Goal: Communication & Community: Answer question/provide support

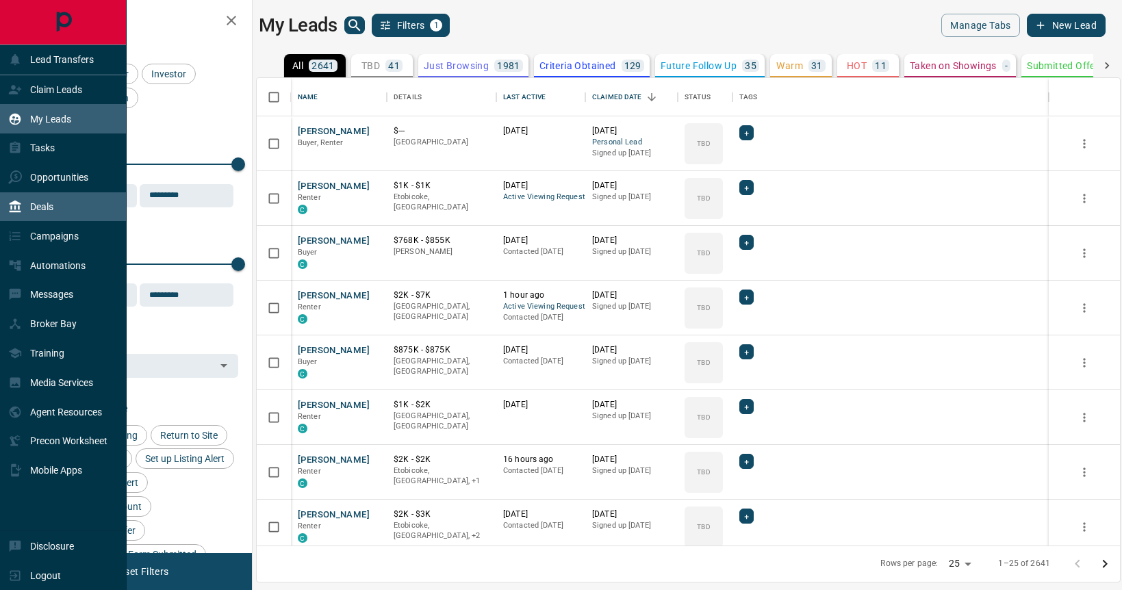
scroll to position [468, 863]
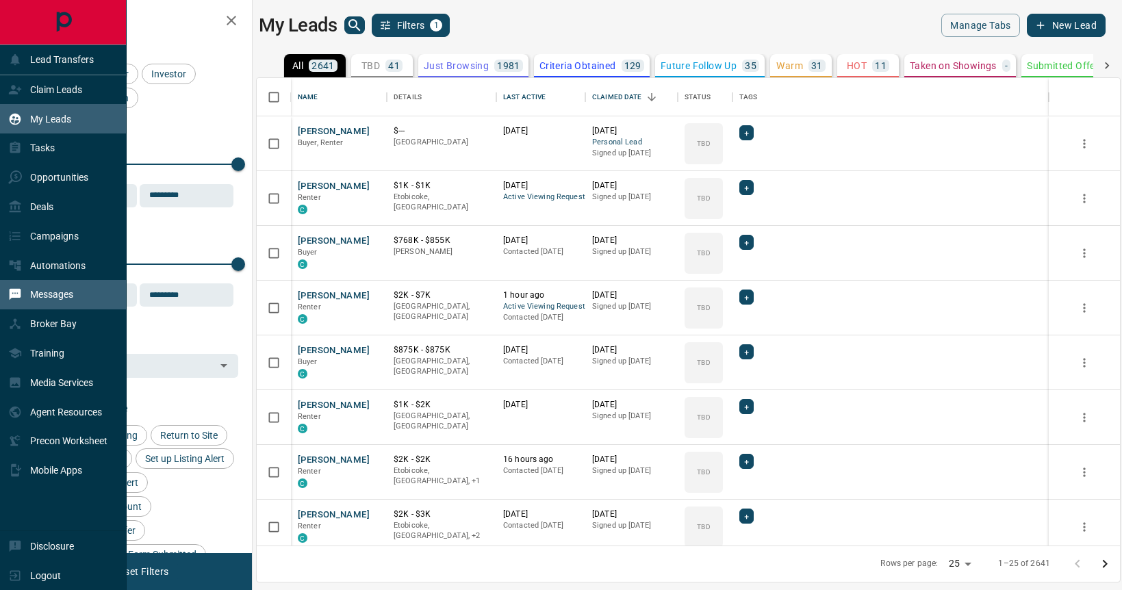
click at [66, 300] on p "Messages" at bounding box center [51, 294] width 43 height 11
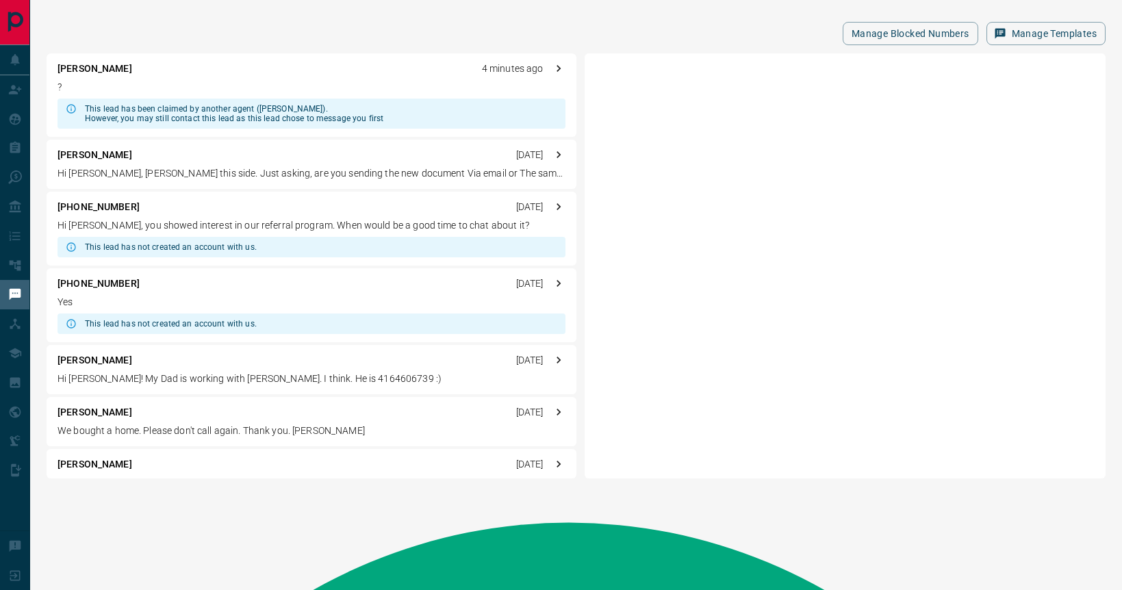
click at [266, 113] on div "This lead has been claimed by another agent ([PERSON_NAME]). However, you may s…" at bounding box center [234, 114] width 298 height 30
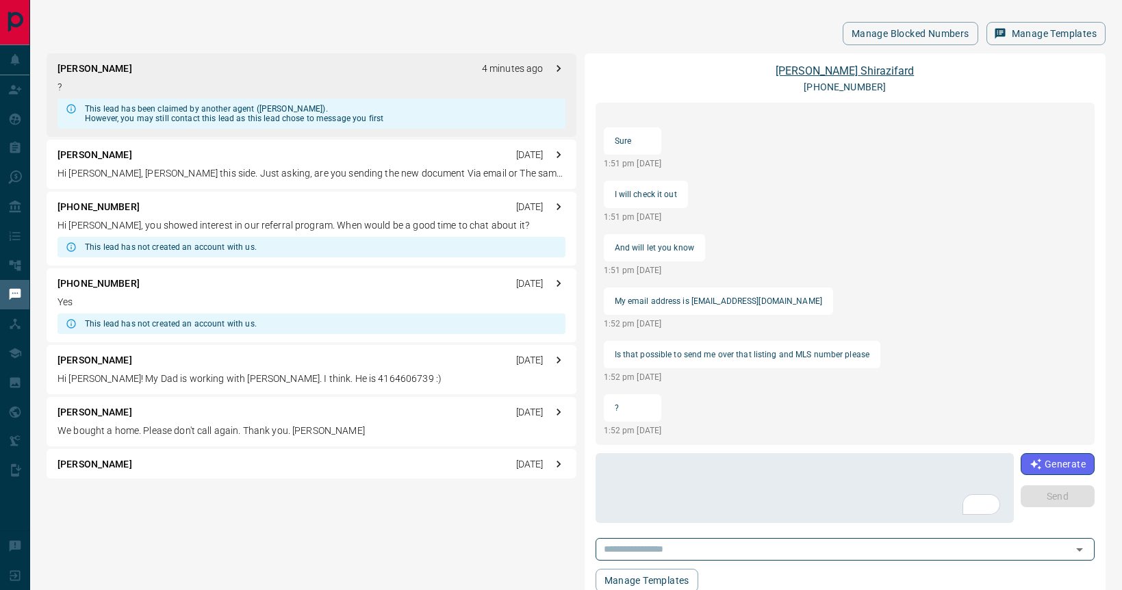
click at [842, 75] on link "[PERSON_NAME]" at bounding box center [845, 70] width 138 height 13
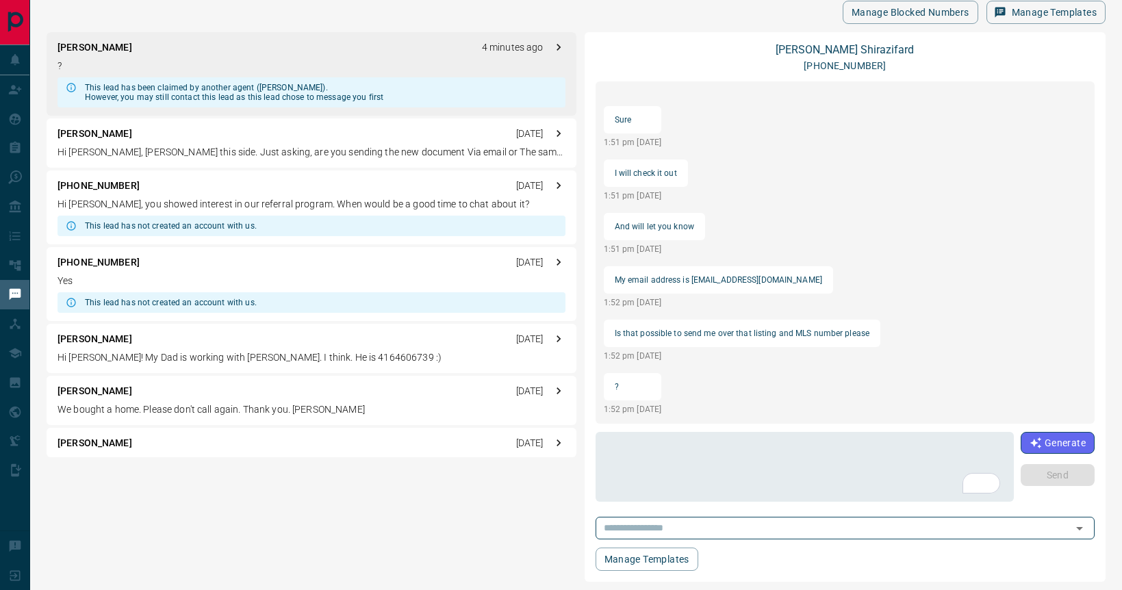
scroll to position [30, 0]
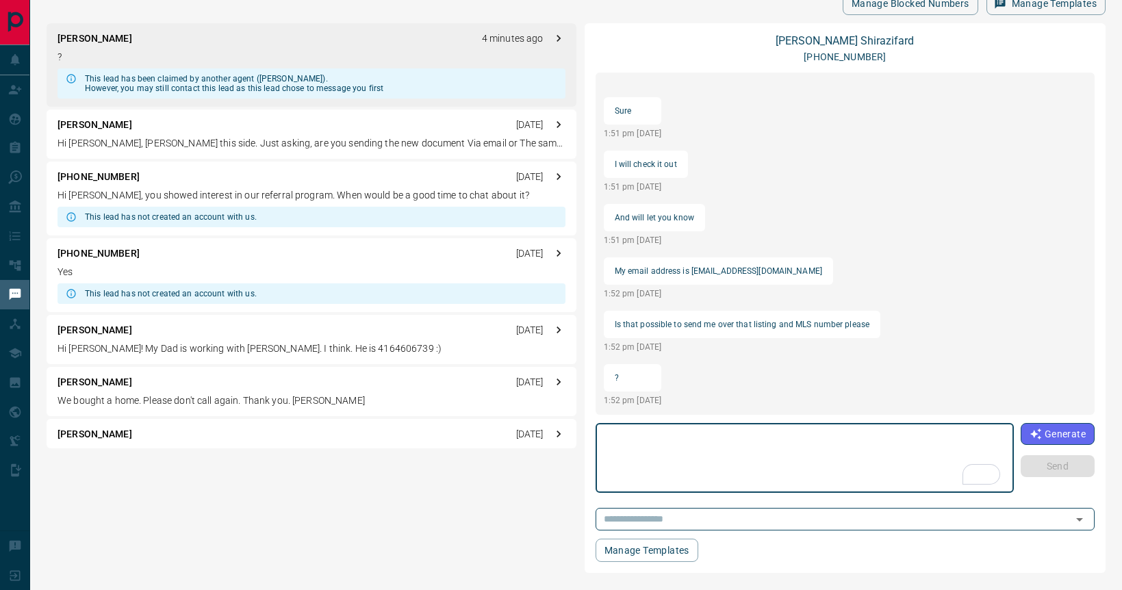
click at [724, 458] on textarea "To enrich screen reader interactions, please activate Accessibility in Grammarl…" at bounding box center [804, 458] width 399 height 58
type textarea "**********"
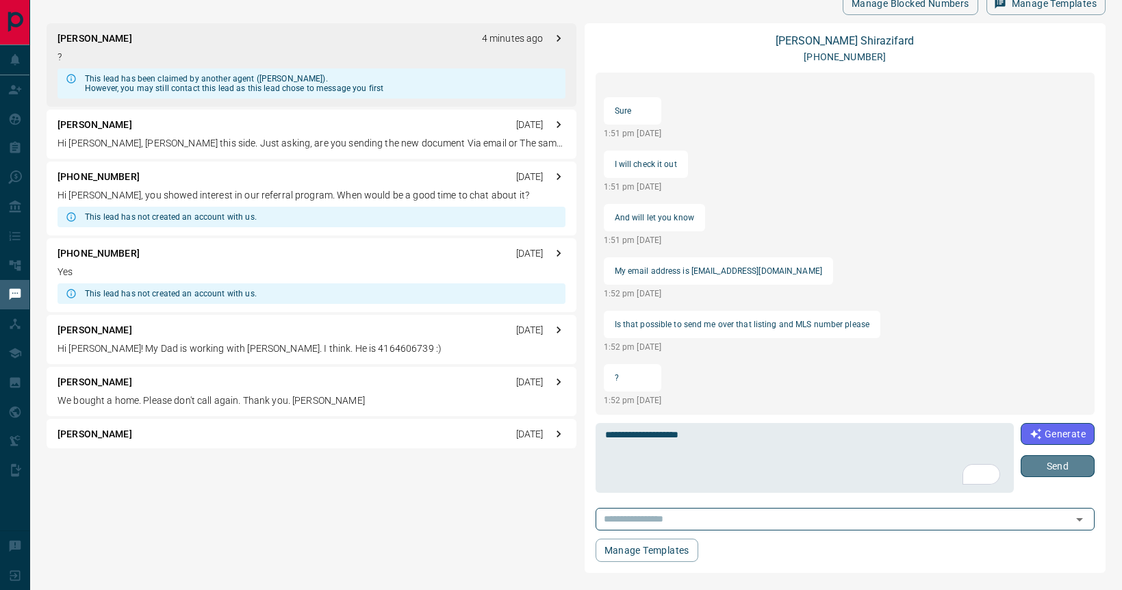
click at [1078, 477] on button "Send" at bounding box center [1058, 466] width 74 height 22
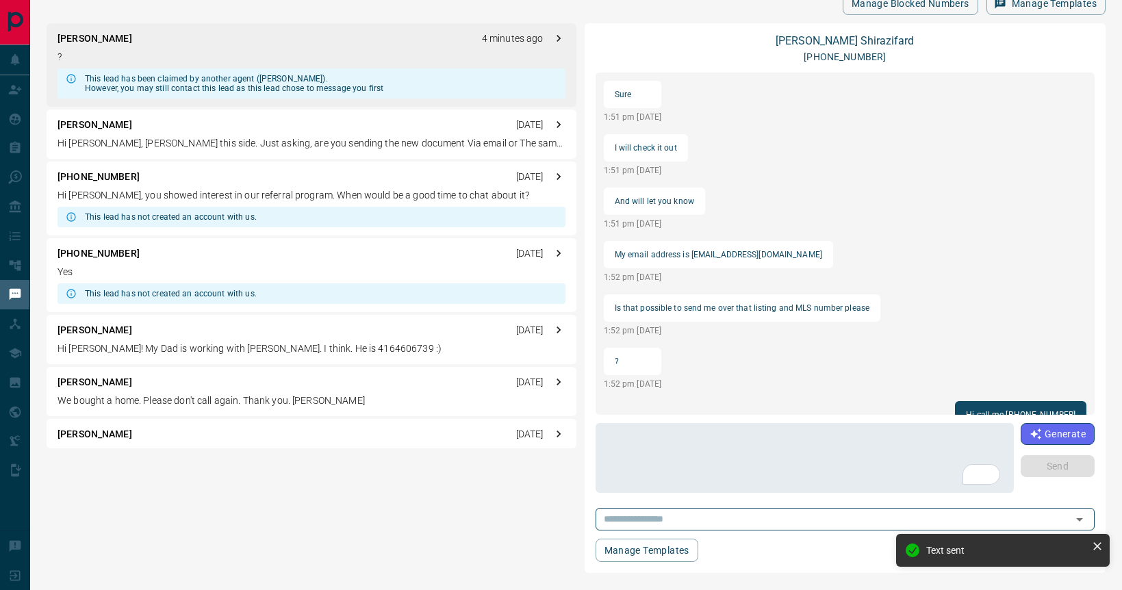
scroll to position [37, 0]
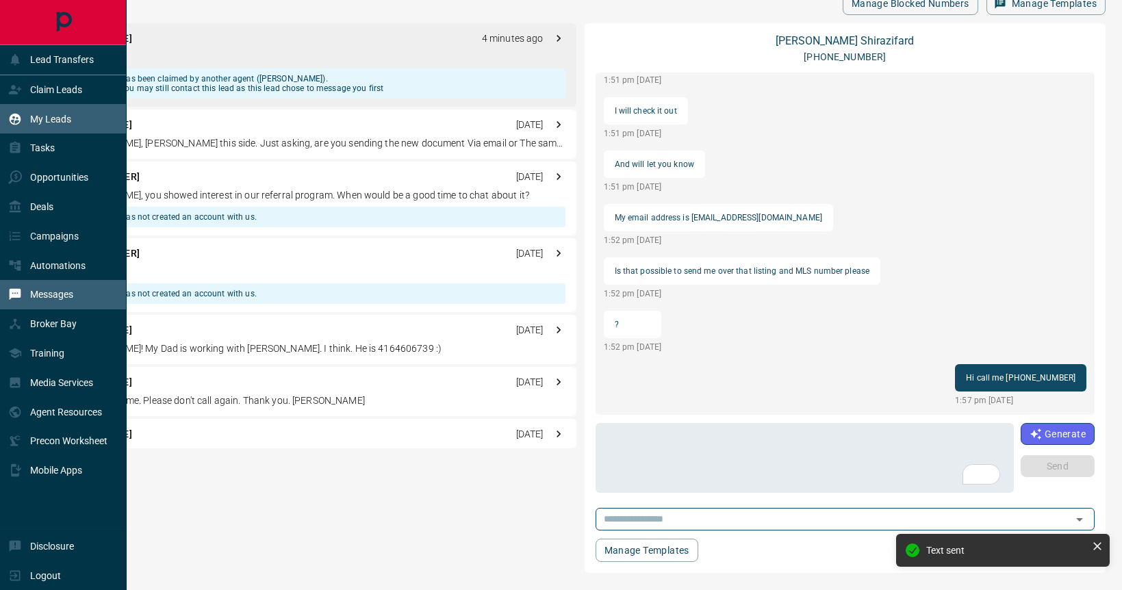
click at [42, 125] on p "My Leads" at bounding box center [50, 119] width 41 height 11
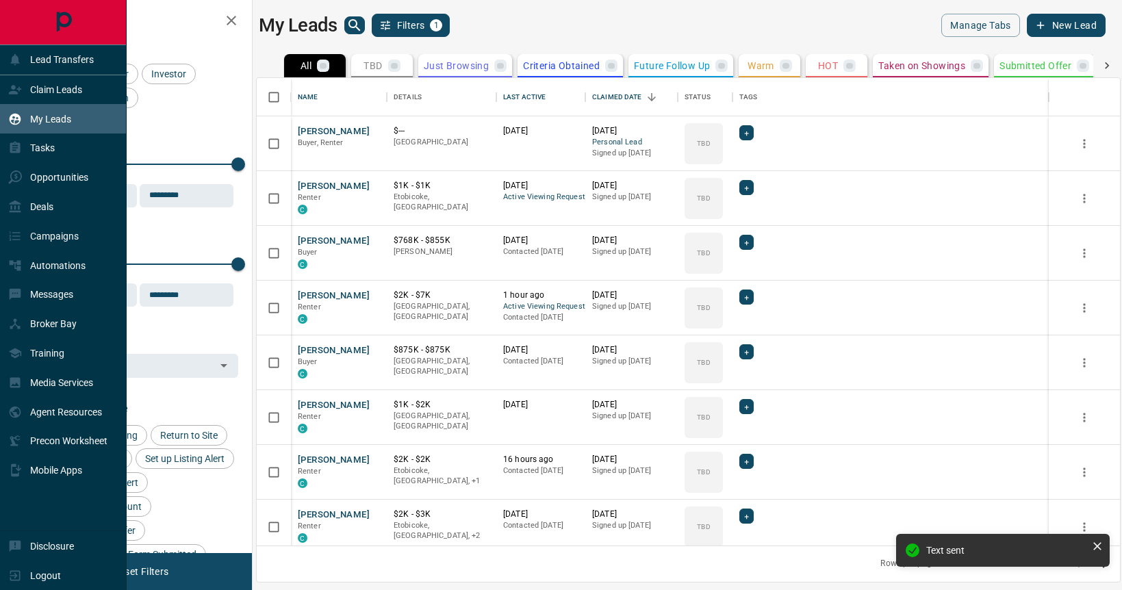
scroll to position [468, 863]
